Goal: Check status: Check status

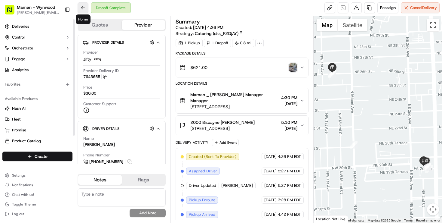
click at [83, 5] on button at bounding box center [83, 7] width 11 height 11
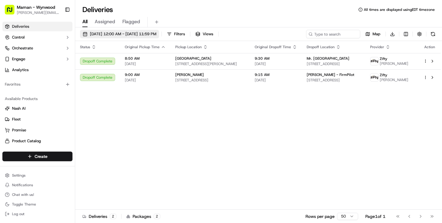
click at [113, 32] on span "[DATE] 12:00 AM - [DATE] 11:59 PM" at bounding box center [123, 33] width 66 height 5
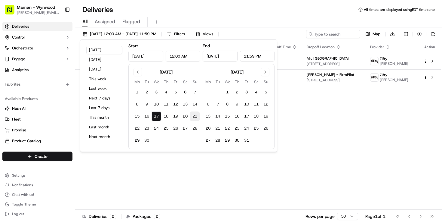
click at [193, 116] on button "21" at bounding box center [195, 116] width 10 height 10
type input "[DATE]"
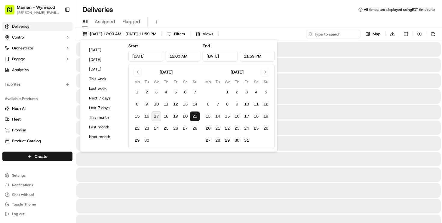
click at [193, 116] on button "21" at bounding box center [195, 116] width 10 height 10
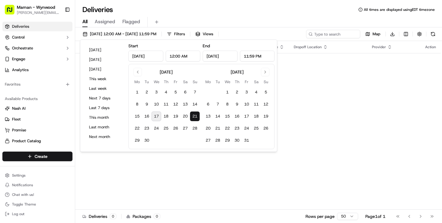
click at [280, 19] on div "All Assigned Flagged" at bounding box center [258, 22] width 367 height 11
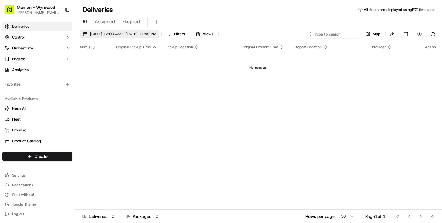
click at [101, 31] on button "[DATE] 12:00 AM - [DATE] 11:59 PM" at bounding box center [119, 34] width 79 height 8
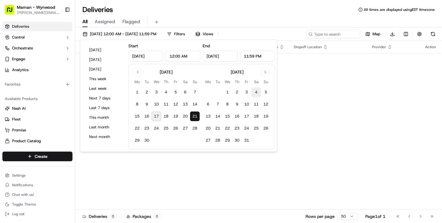
click at [255, 89] on button "4" at bounding box center [257, 92] width 10 height 10
type input "[DATE]"
click at [255, 89] on button "4" at bounding box center [257, 92] width 10 height 10
click at [317, 92] on div "Status Original Pickup Time Pickup Location Original Dropoff Time Dropoff Locat…" at bounding box center [258, 125] width 366 height 168
